Goal: Information Seeking & Learning: Learn about a topic

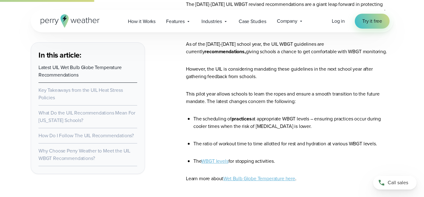
scroll to position [496, 0]
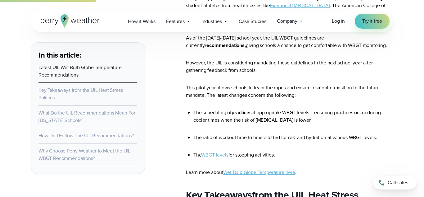
click at [217, 154] on link "WBGT levels" at bounding box center [214, 154] width 27 height 7
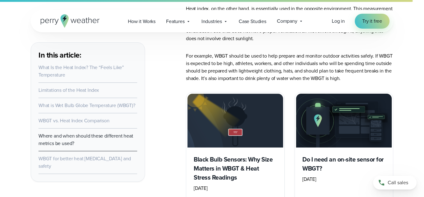
scroll to position [1988, 0]
